Goal: Transaction & Acquisition: Download file/media

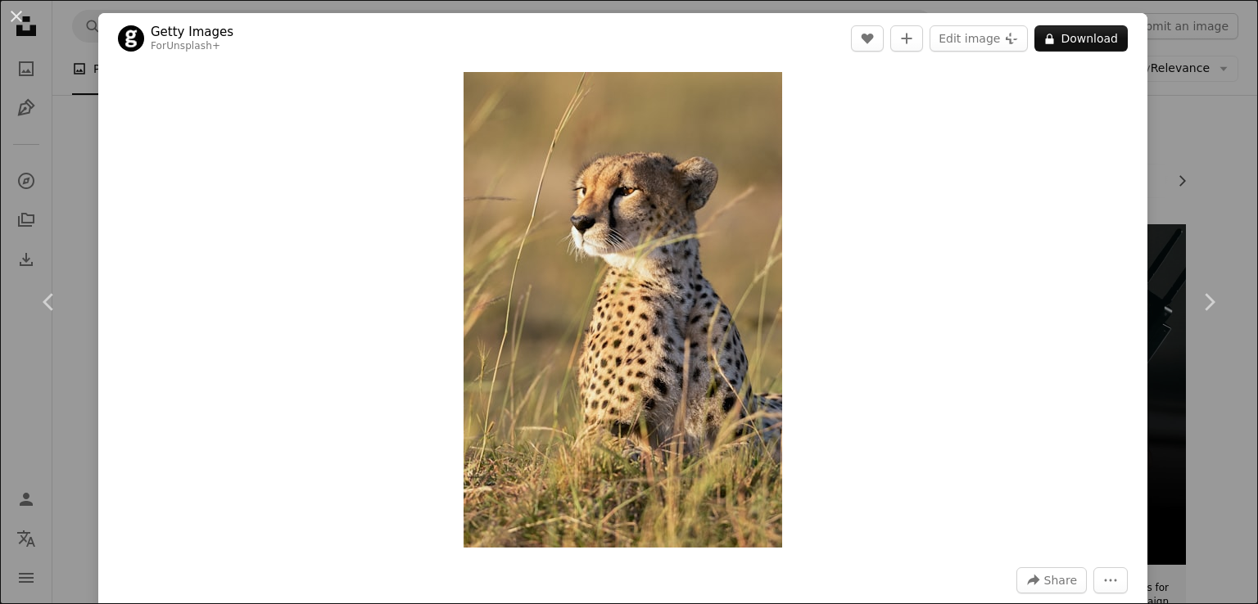
scroll to position [722, 0]
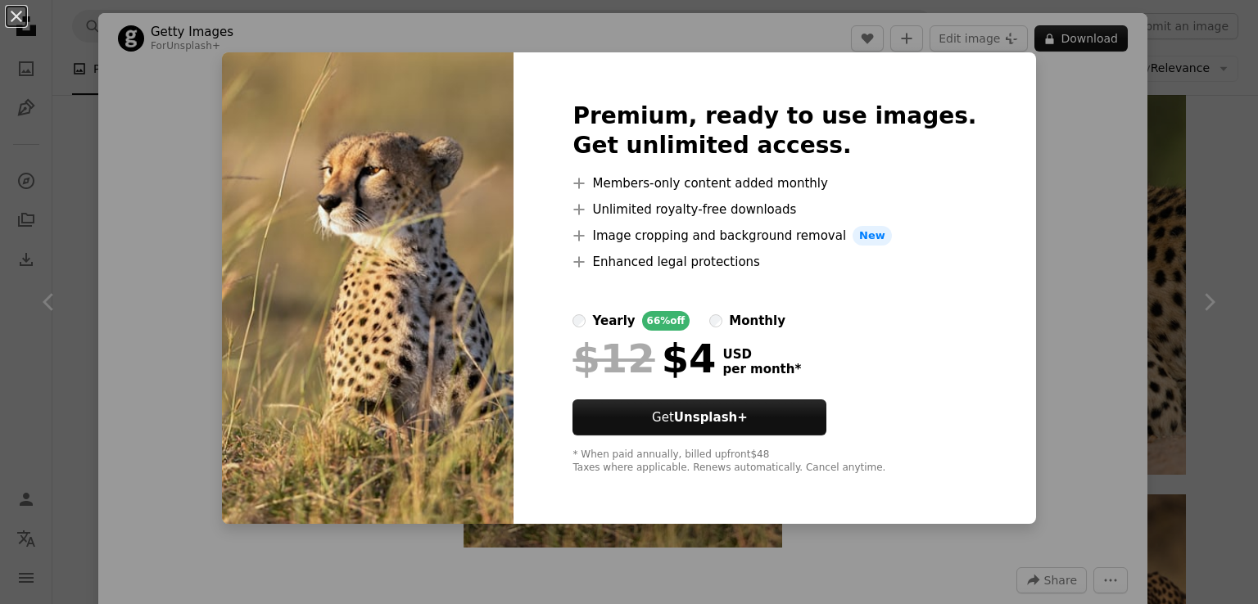
click at [1082, 242] on div "An X shape Premium, ready to use images. Get unlimited access. A plus sign Memb…" at bounding box center [629, 302] width 1258 height 604
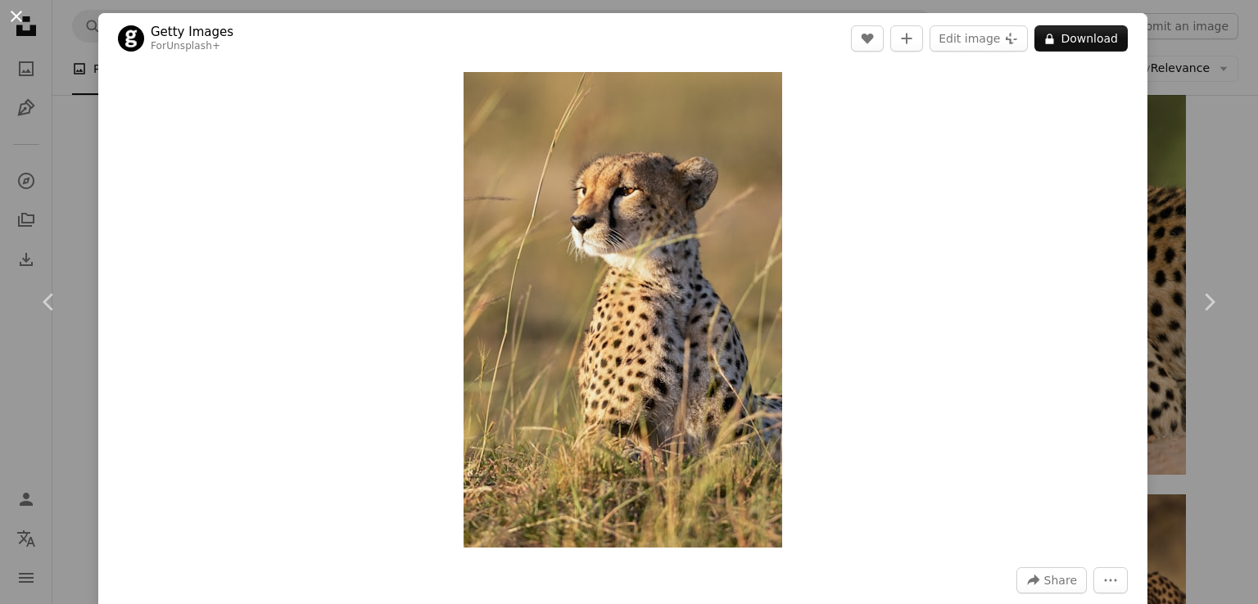
click at [20, 8] on button "An X shape" at bounding box center [17, 17] width 20 height 20
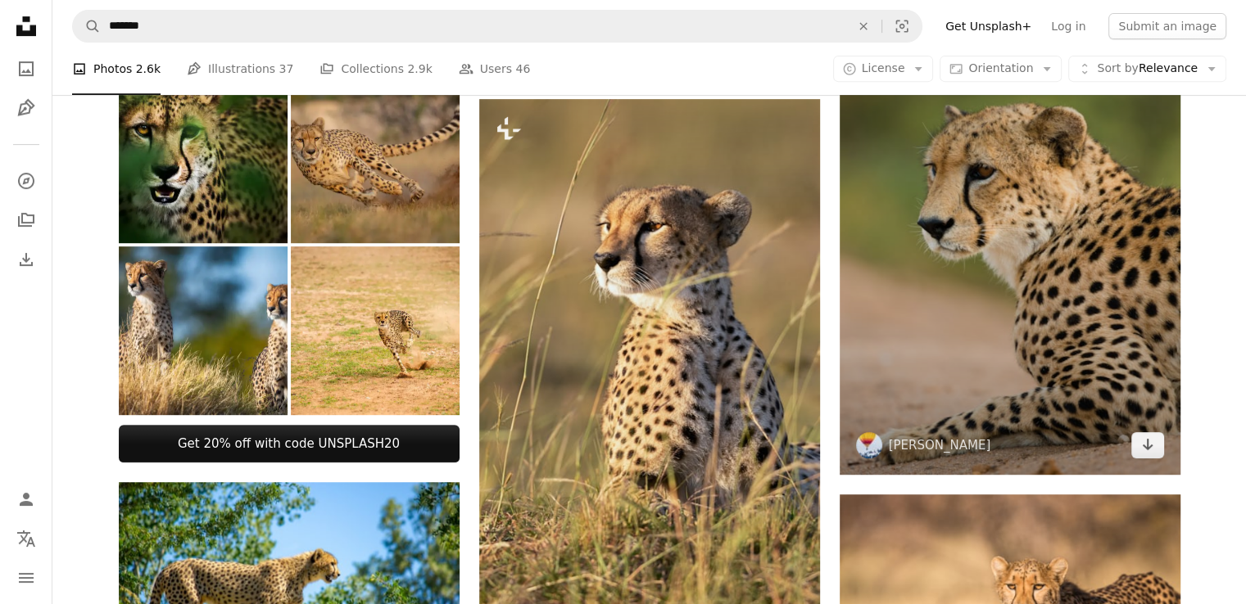
click at [998, 226] on img at bounding box center [1010, 219] width 341 height 511
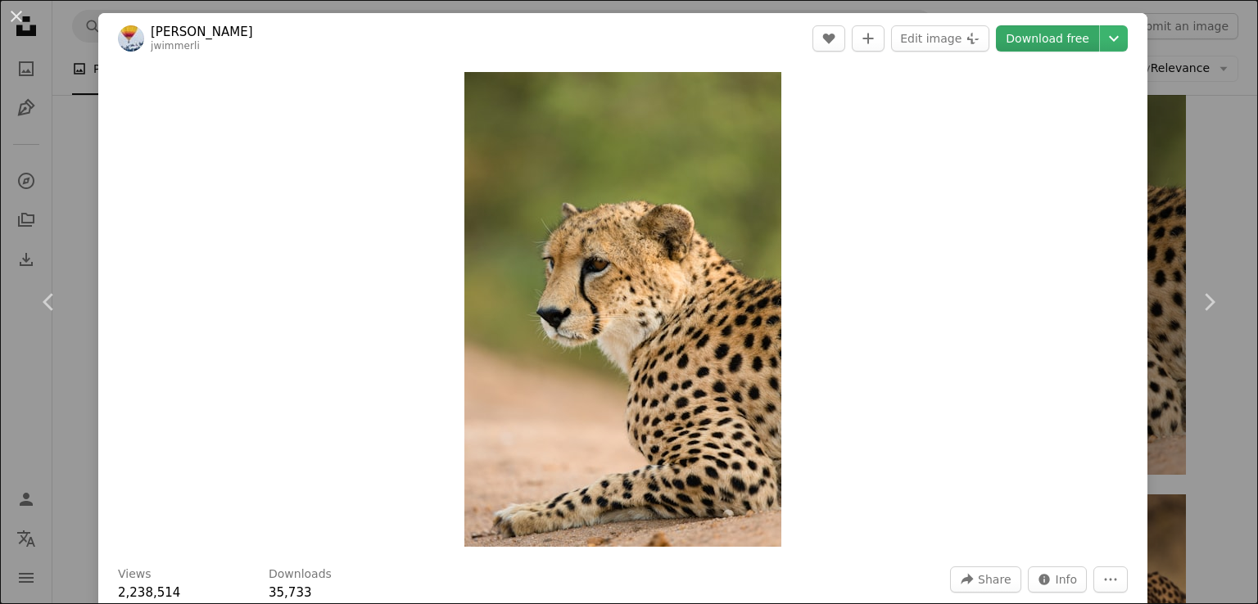
click at [1044, 33] on link "Download free" at bounding box center [1047, 38] width 103 height 26
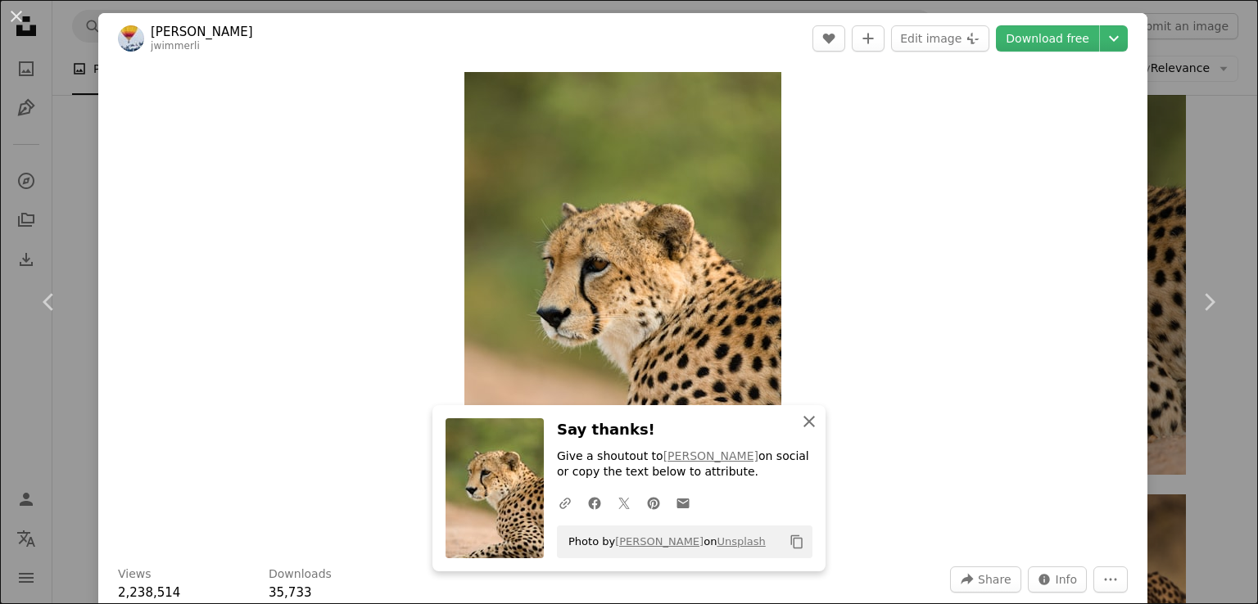
click at [806, 413] on icon "An X shape" at bounding box center [809, 422] width 20 height 20
